Goal: Book appointment/travel/reservation

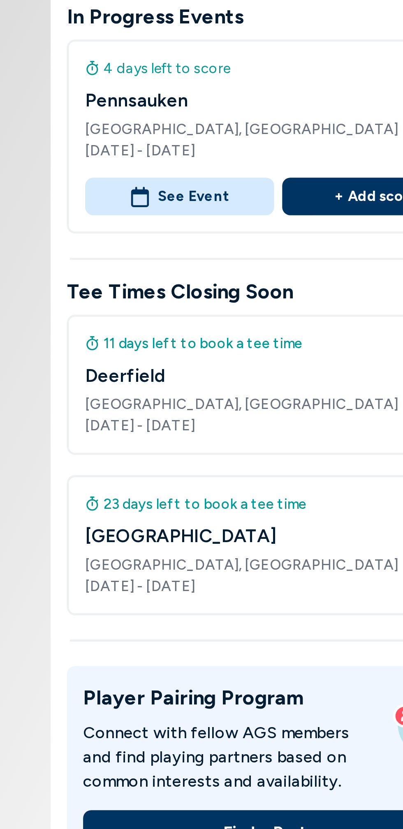
scroll to position [157, 0]
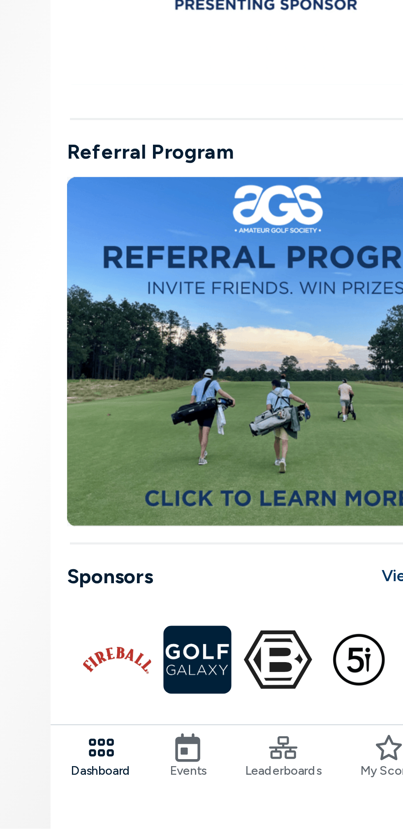
click at [162, 796] on icon at bounding box center [165, 796] width 12 height 12
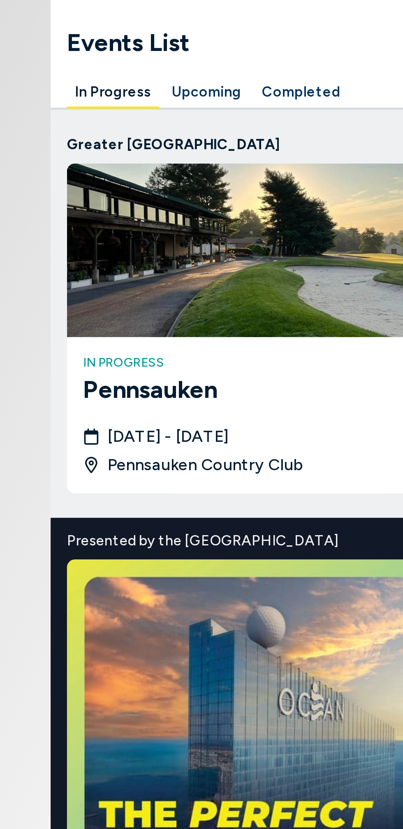
click at [168, 36] on button "Upcoming" at bounding box center [172, 37] width 35 height 13
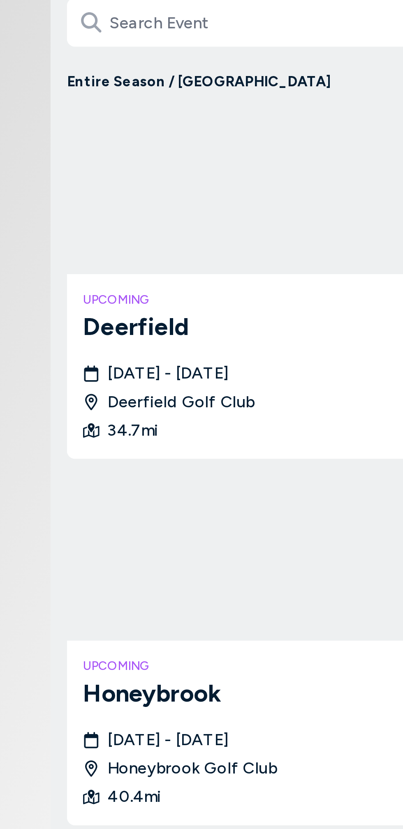
scroll to position [69, 0]
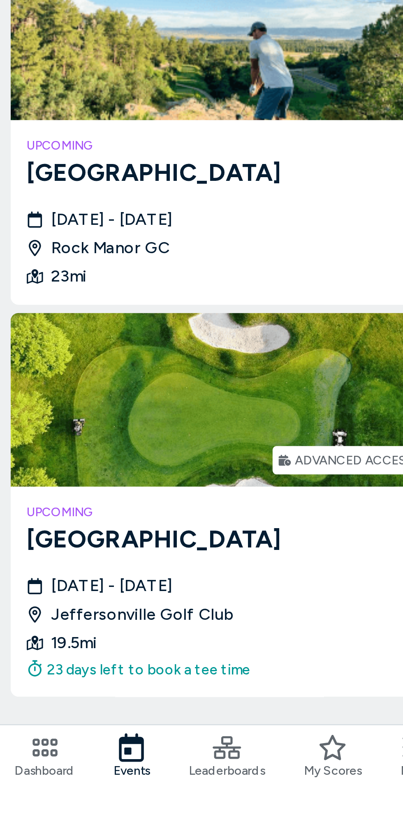
click at [159, 736] on div "[DATE] - [DATE][GEOGRAPHIC_DATA] 19.5 mi 23 days left to book a tee time" at bounding box center [201, 747] width 158 height 43
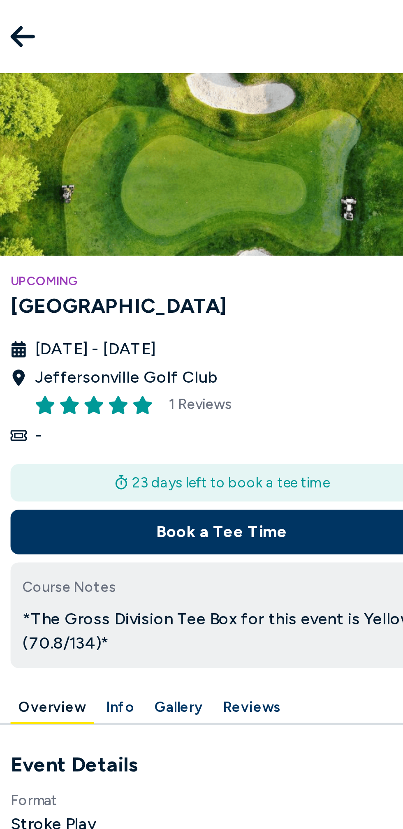
click at [155, 218] on button "Book a Tee Time" at bounding box center [201, 215] width 171 height 18
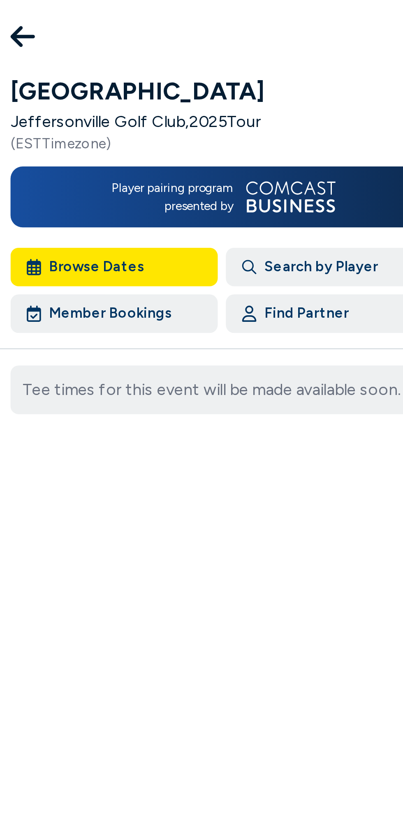
click at [145, 132] on button "Member Bookings" at bounding box center [158, 127] width 84 height 16
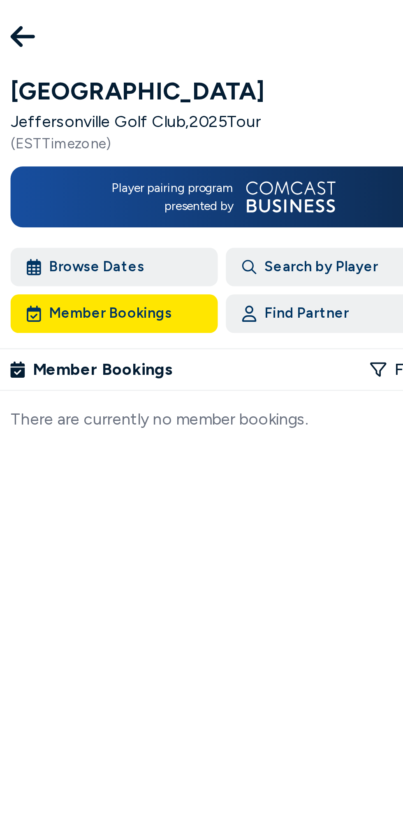
click at [141, 106] on button "Browse Dates" at bounding box center [158, 108] width 84 height 16
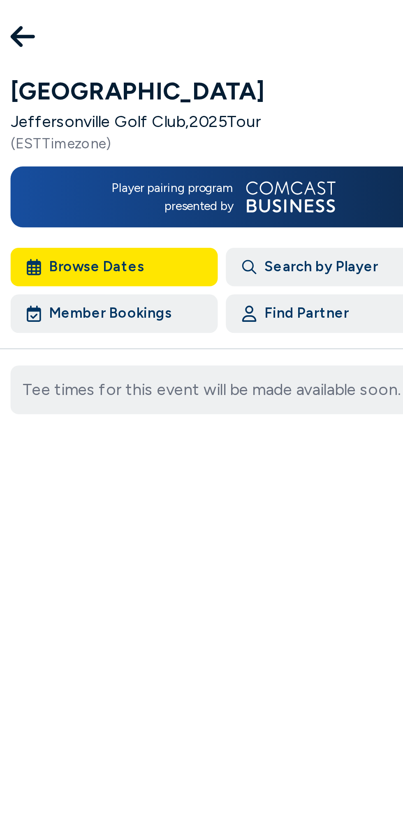
click at [121, 12] on icon at bounding box center [121, 15] width 10 height 16
